Goal: Information Seeking & Learning: Learn about a topic

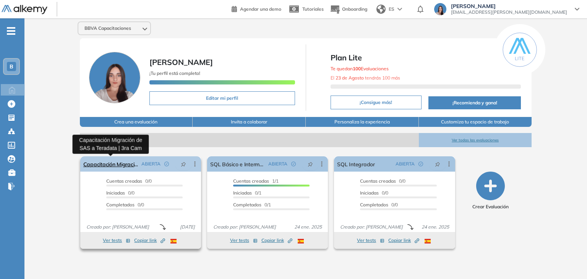
click at [117, 165] on link "Capacitación Migración de SAS a Teradata | 3ra Cam" at bounding box center [110, 163] width 55 height 15
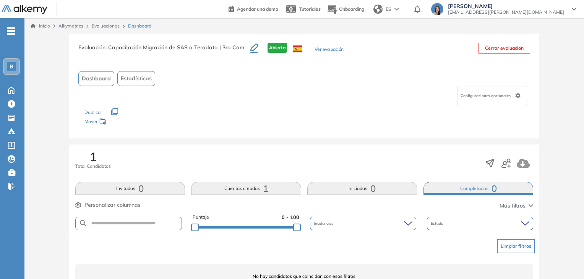
click at [250, 50] on icon "button" at bounding box center [254, 48] width 8 height 8
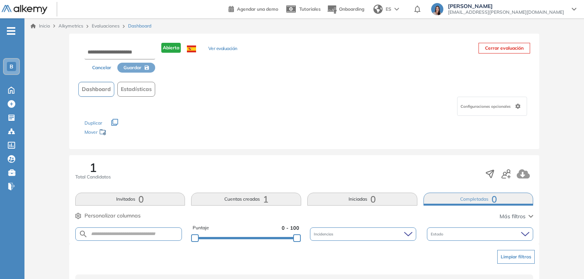
click at [102, 69] on button "Cancelar" at bounding box center [101, 68] width 31 height 10
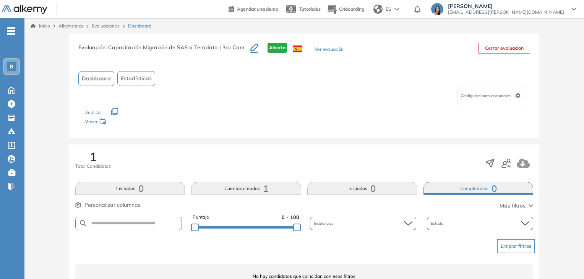
click at [329, 51] on button "Ver evaluación" at bounding box center [329, 50] width 29 height 8
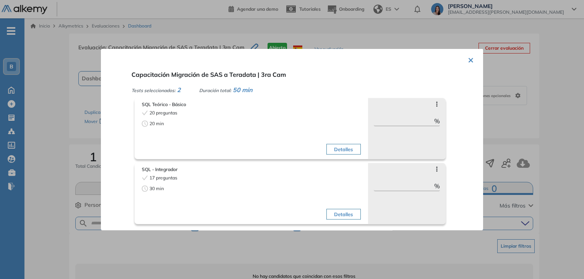
click at [472, 65] on div "× Capacitación Migración de SAS a Teradata | 3ra Cam Tests seleccionados: 2 Dur…" at bounding box center [292, 140] width 382 height 182
click at [471, 61] on div "× Capacitación Migración de SAS a Teradata | 3ra Cam Tests seleccionados: 2 Dur…" at bounding box center [292, 140] width 382 height 182
click at [468, 58] on button "×" at bounding box center [471, 59] width 6 height 15
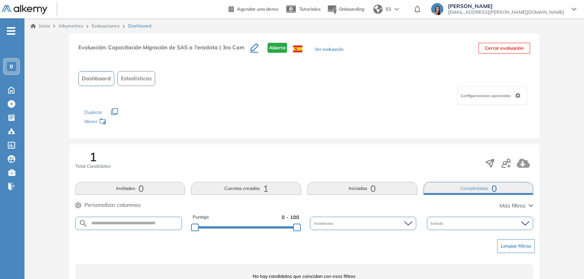
click at [487, 94] on span "Configuraciones opcionales" at bounding box center [487, 96] width 52 height 6
click at [434, 84] on div "Dashboard Estadísticas" at bounding box center [304, 78] width 452 height 15
click at [164, 46] on span ": Capacitación Migración de SAS a Teradata | 3ra Cam" at bounding box center [174, 47] width 139 height 7
drag, startPoint x: 278, startPoint y: 51, endPoint x: 283, endPoint y: 51, distance: 5.4
click at [283, 51] on span "Abierta" at bounding box center [277, 48] width 19 height 10
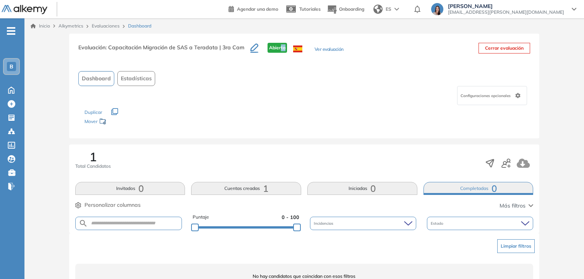
click at [329, 46] on button "Ver evaluación" at bounding box center [329, 50] width 29 height 8
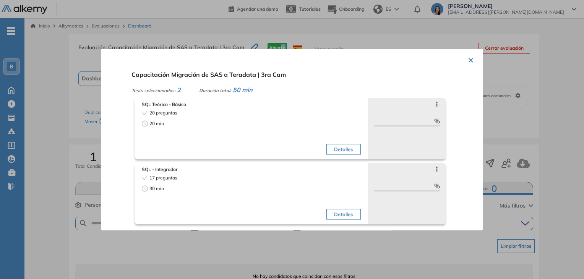
click at [468, 58] on button "×" at bounding box center [471, 59] width 6 height 15
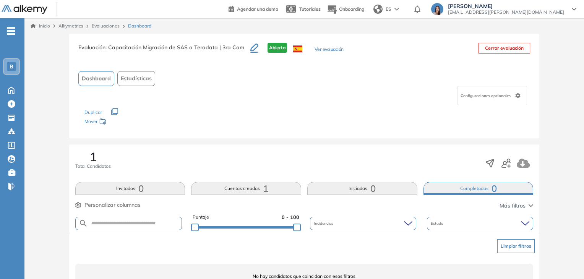
drag, startPoint x: 218, startPoint y: 50, endPoint x: 239, endPoint y: 49, distance: 21.5
click at [218, 50] on span ": Capacitación Migración de SAS a Teradata | 3ra Cam" at bounding box center [174, 47] width 139 height 7
click at [250, 48] on icon "button" at bounding box center [254, 48] width 8 height 8
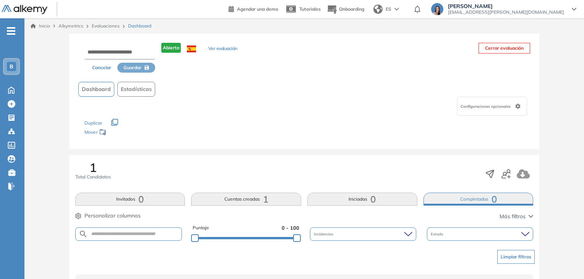
click at [105, 67] on button "Cancelar" at bounding box center [101, 68] width 31 height 10
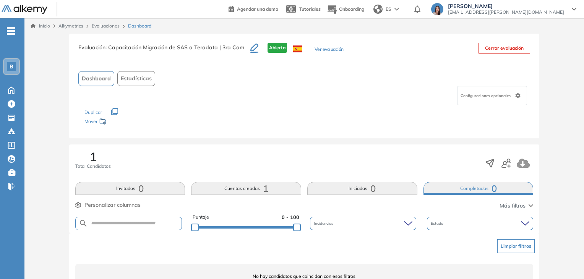
scroll to position [38, 0]
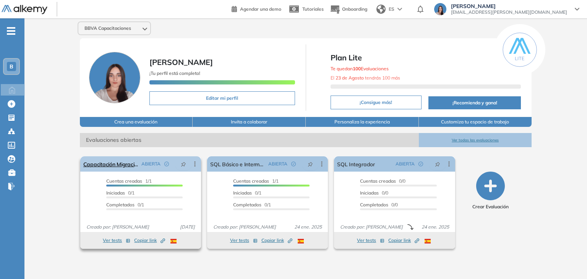
click at [196, 164] on icon at bounding box center [195, 164] width 8 height 8
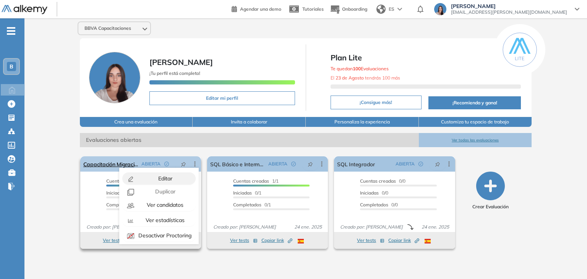
click at [165, 181] on div "Editar" at bounding box center [164, 178] width 56 height 8
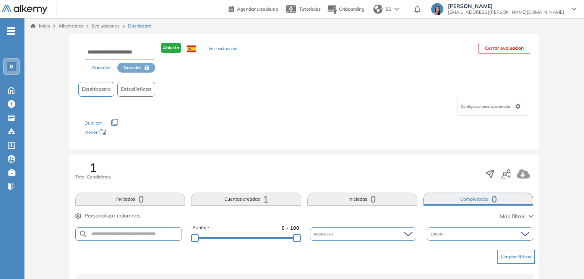
click at [101, 69] on button "Cancelar" at bounding box center [101, 68] width 31 height 10
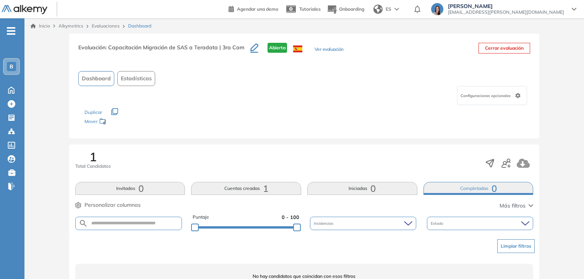
click at [103, 26] on link "Evaluaciones" at bounding box center [106, 26] width 28 height 6
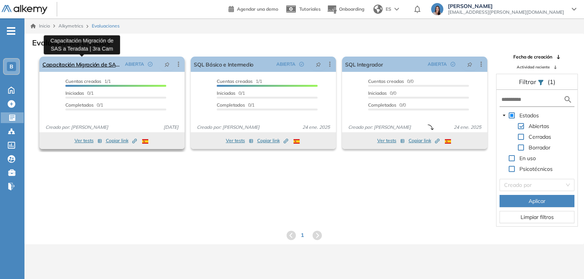
click at [98, 61] on link "Capacitación Migración de SAS a Teradata | 3ra Cam" at bounding box center [81, 64] width 79 height 15
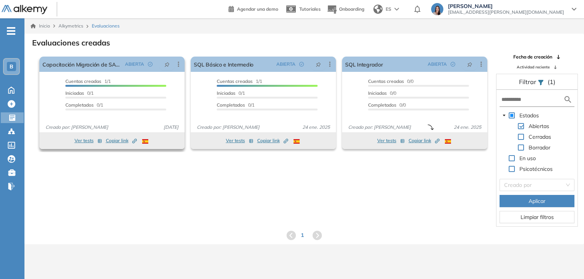
click at [117, 142] on span "Copiar link Created by potrace 1.16, written by Peter Selinger 2001-2019" at bounding box center [121, 140] width 31 height 7
click at [14, 64] on div "B" at bounding box center [11, 66] width 9 height 9
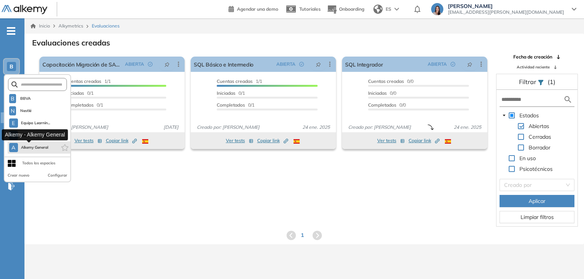
click at [37, 150] on button "A Alkemy General" at bounding box center [28, 147] width 39 height 9
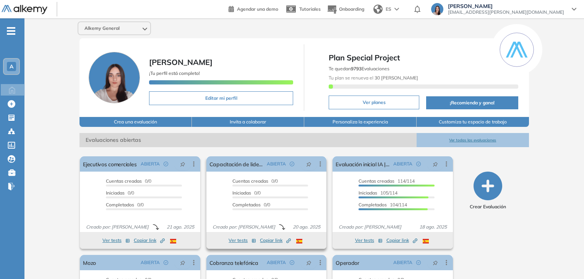
scroll to position [77, 0]
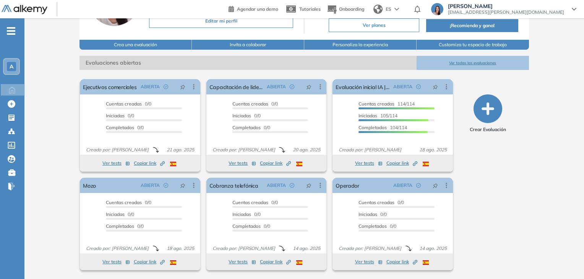
click at [453, 63] on button "Ver todas las evaluaciones" at bounding box center [473, 63] width 112 height 14
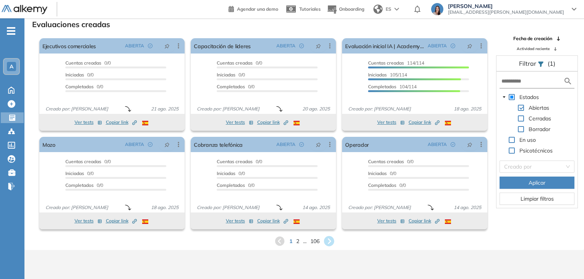
click at [328, 243] on icon at bounding box center [329, 241] width 13 height 13
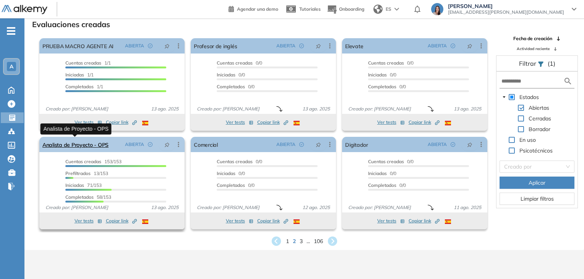
click at [94, 145] on link "Analista de Proyecto - OPS" at bounding box center [75, 144] width 66 height 15
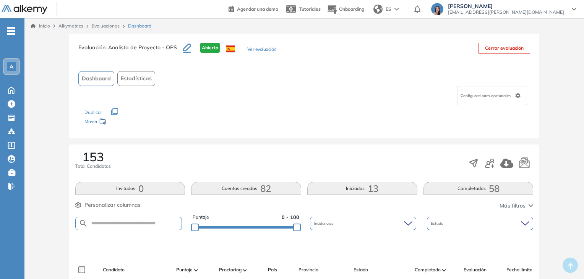
scroll to position [7, 0]
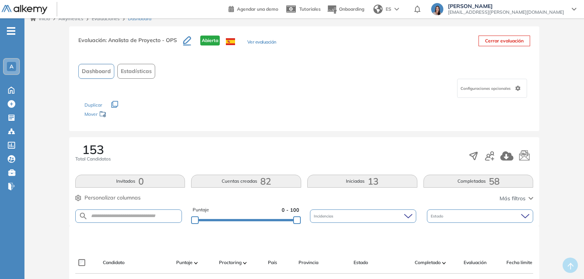
click at [431, 182] on button "Completadas 58" at bounding box center [478, 181] width 110 height 13
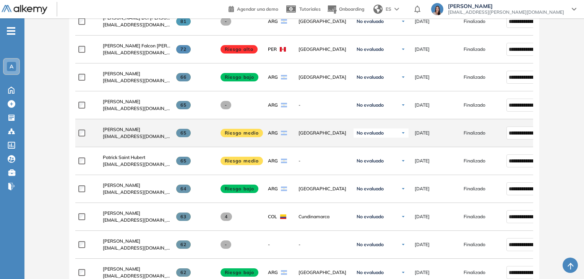
scroll to position [193, 0]
